Goal: Find specific page/section: Find specific page/section

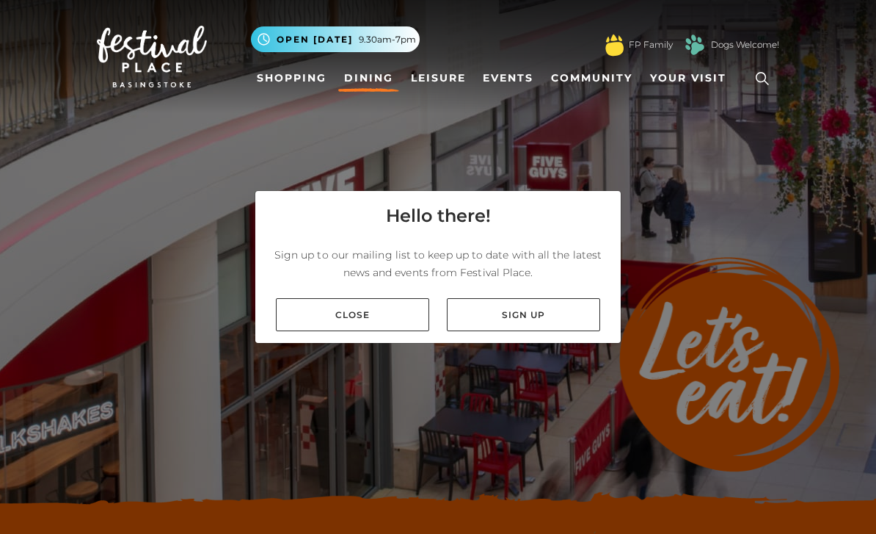
click at [377, 331] on link "Close" at bounding box center [352, 314] width 153 height 33
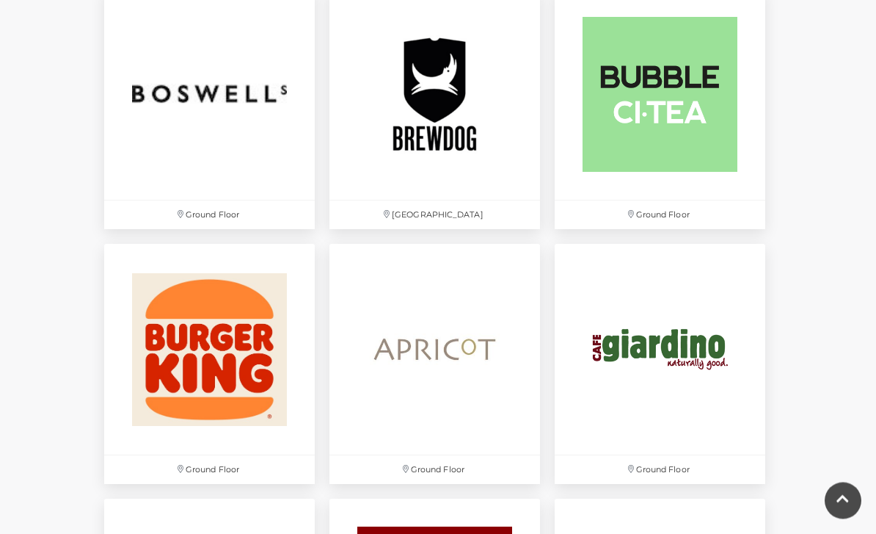
scroll to position [1241, 0]
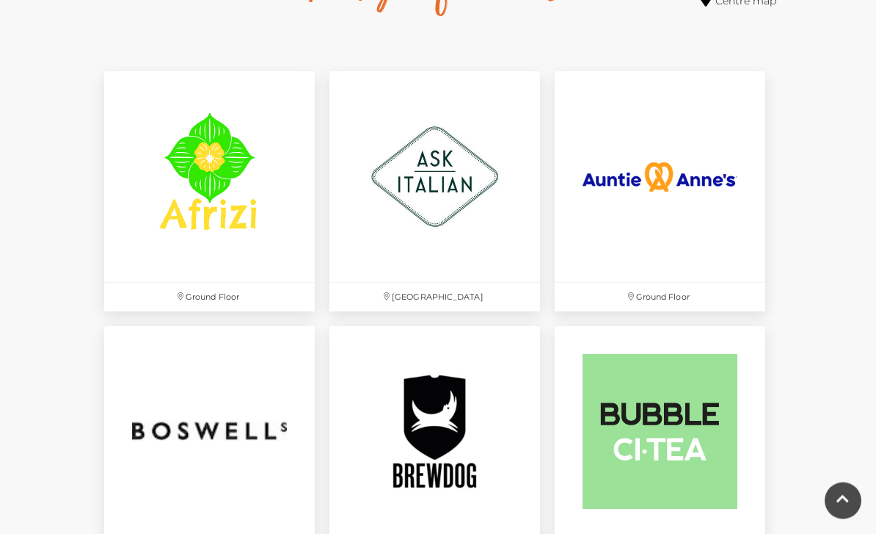
scroll to position [903, 0]
click at [160, 224] on img at bounding box center [209, 177] width 211 height 211
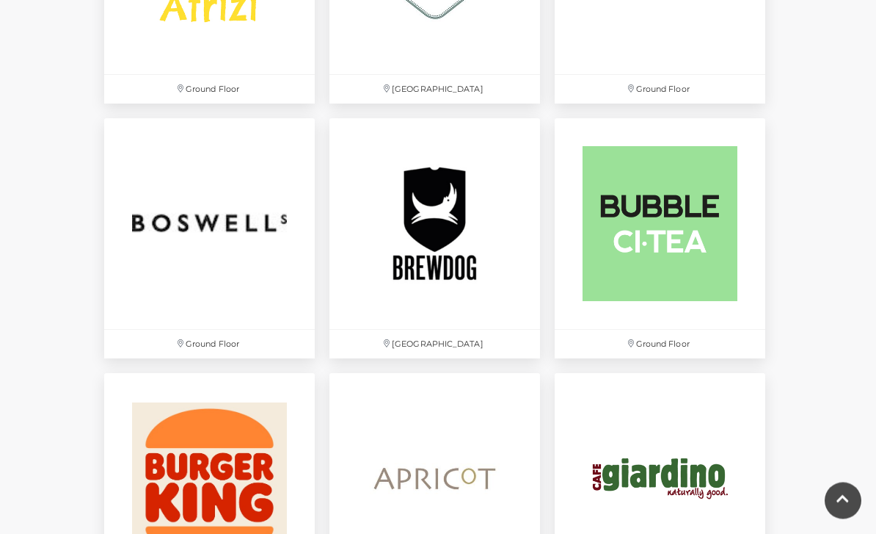
scroll to position [1112, 0]
click at [447, 280] on img at bounding box center [435, 223] width 211 height 211
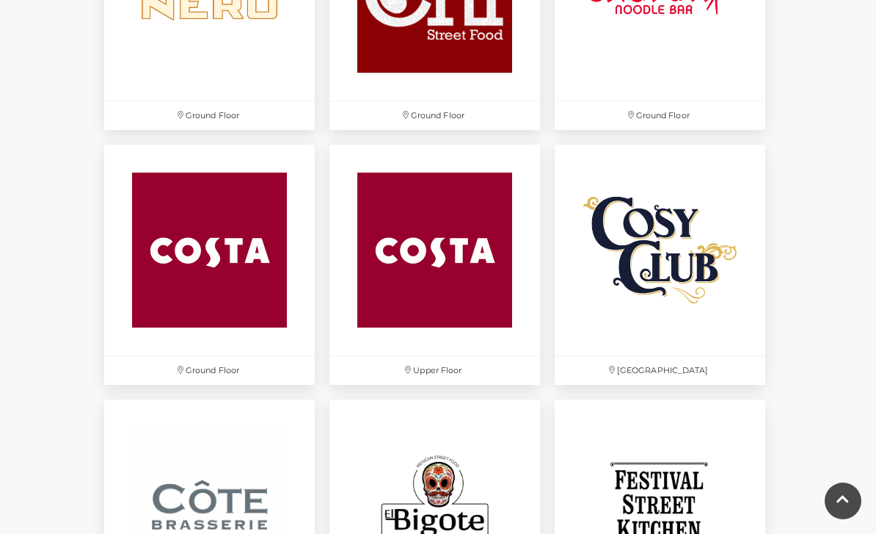
scroll to position [1905, 0]
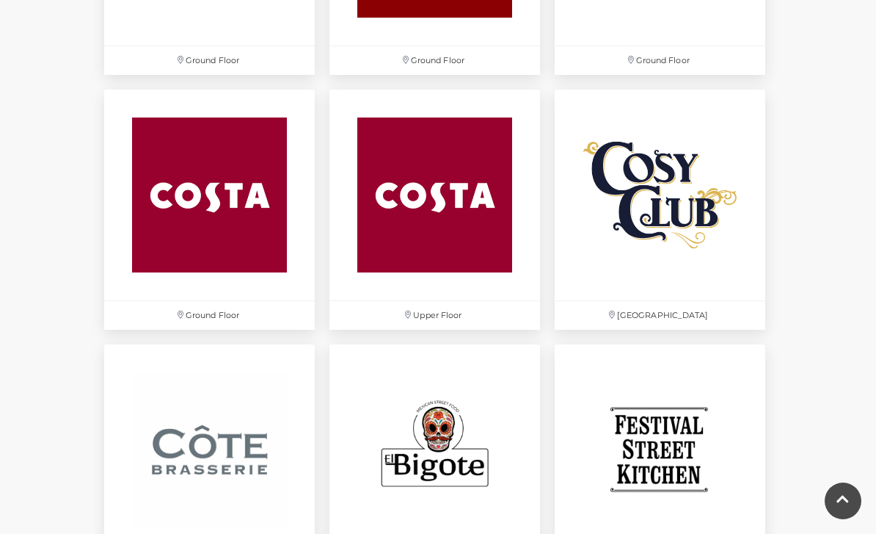
click at [694, 234] on img at bounding box center [660, 195] width 211 height 211
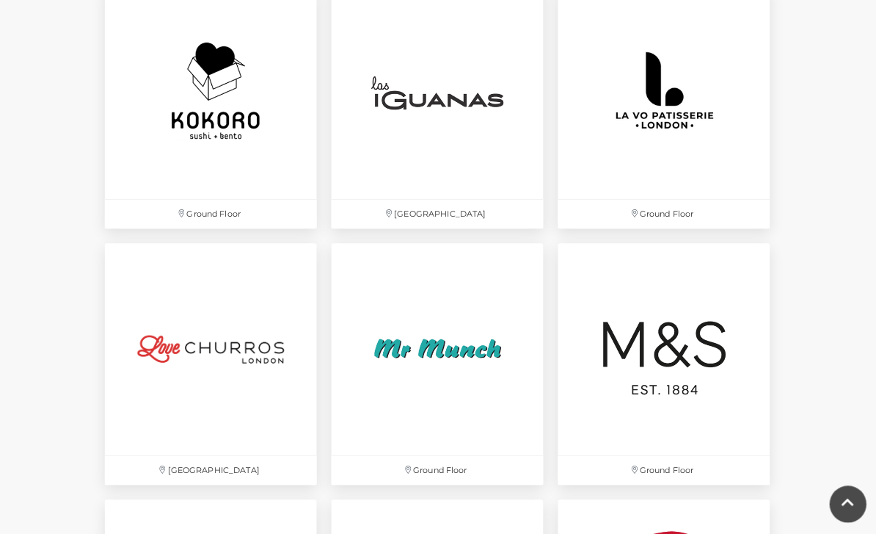
scroll to position [3025, 0]
